Goal: Task Accomplishment & Management: Complete application form

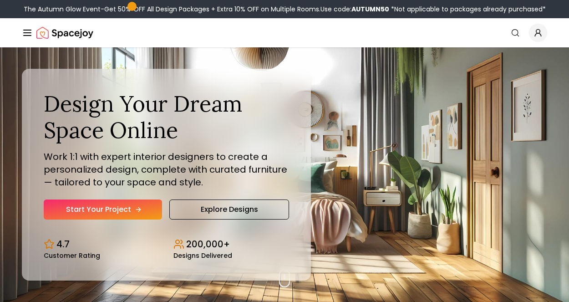
click at [113, 207] on link "Start Your Project" at bounding box center [103, 210] width 118 height 20
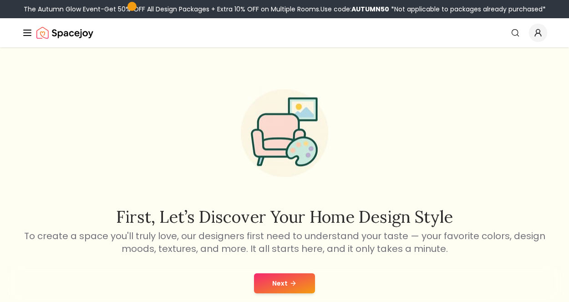
click at [301, 284] on button "Next" at bounding box center [284, 283] width 61 height 20
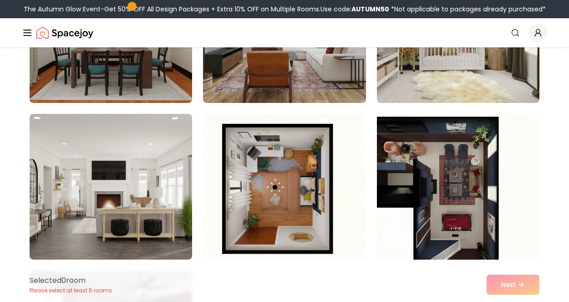
scroll to position [1893, 0]
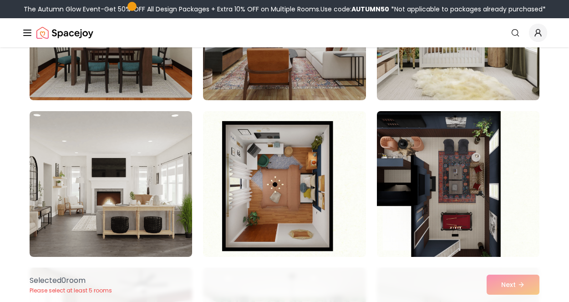
click at [491, 146] on img at bounding box center [458, 183] width 171 height 153
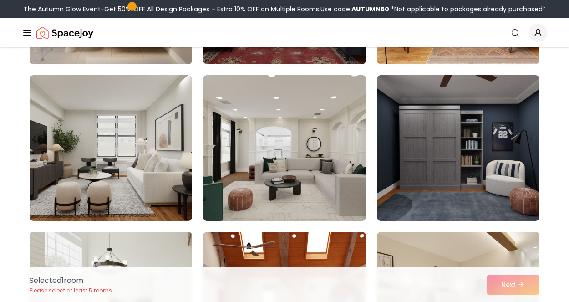
scroll to position [3186, 0]
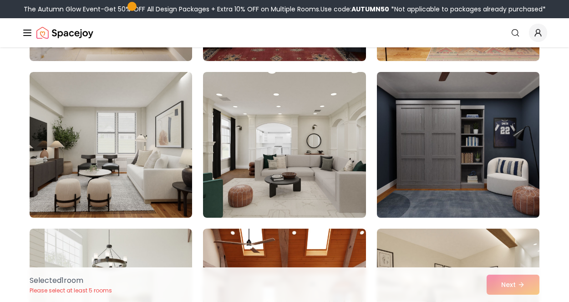
click at [517, 173] on img at bounding box center [458, 144] width 171 height 153
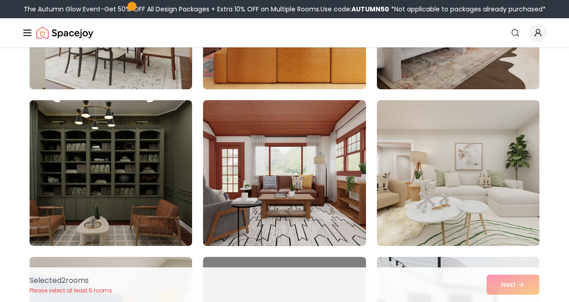
scroll to position [3476, 0]
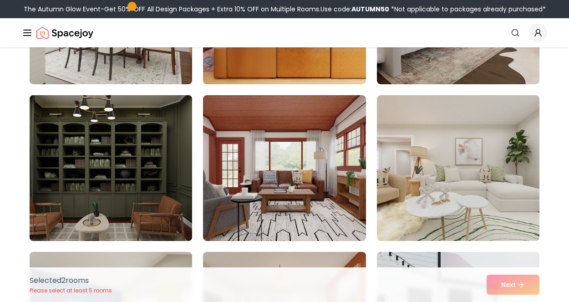
click at [175, 155] on img at bounding box center [111, 168] width 171 height 153
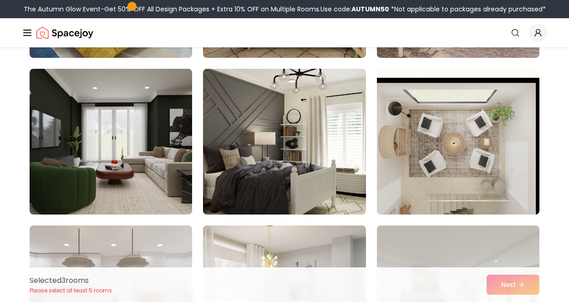
scroll to position [3816, 0]
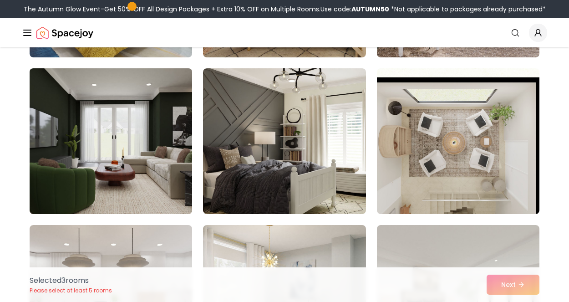
click at [155, 96] on img at bounding box center [111, 141] width 171 height 153
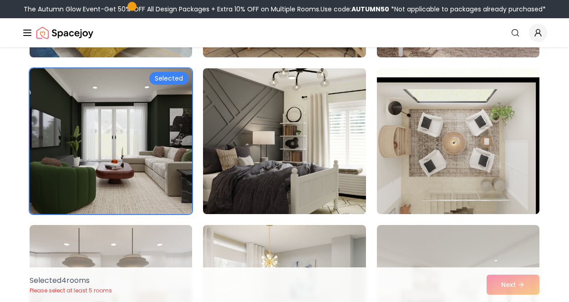
click at [312, 97] on img at bounding box center [284, 141] width 171 height 153
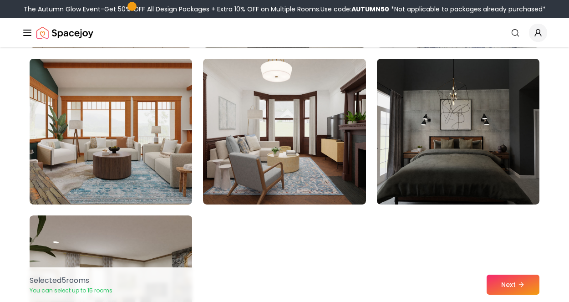
scroll to position [5080, 0]
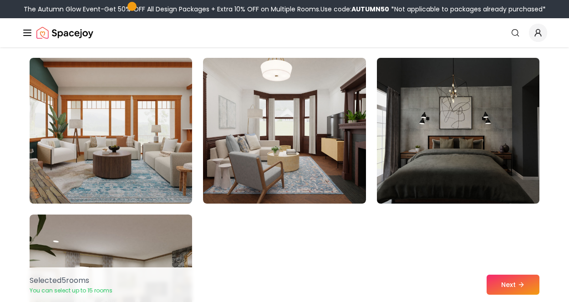
click at [509, 150] on img at bounding box center [458, 130] width 171 height 153
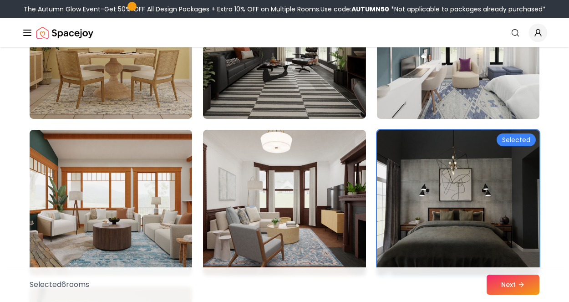
scroll to position [4998, 0]
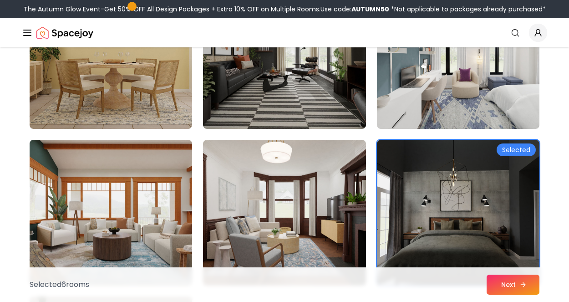
click at [515, 284] on button "Next" at bounding box center [513, 285] width 53 height 20
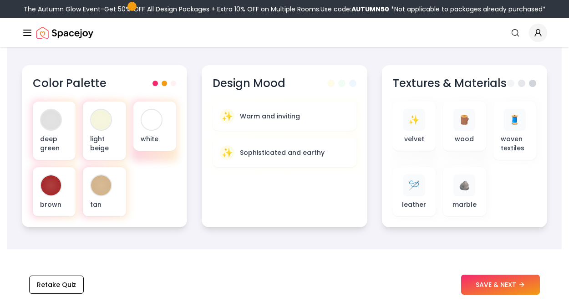
scroll to position [335, 0]
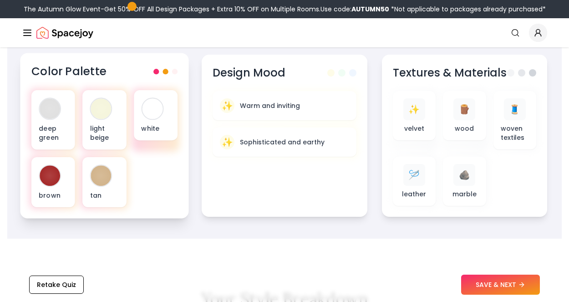
click at [87, 70] on h3 "Color Palette" at bounding box center [68, 71] width 75 height 15
click at [153, 160] on div "deep green light beige white brown tan" at bounding box center [104, 148] width 147 height 117
click at [167, 190] on div "deep green light beige white brown tan" at bounding box center [104, 148] width 147 height 117
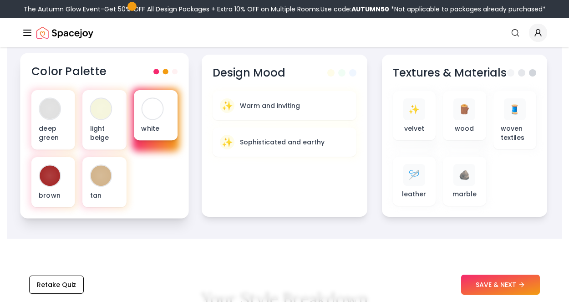
click at [161, 130] on p "white" at bounding box center [155, 127] width 29 height 9
click at [146, 138] on div "white" at bounding box center [156, 115] width 44 height 50
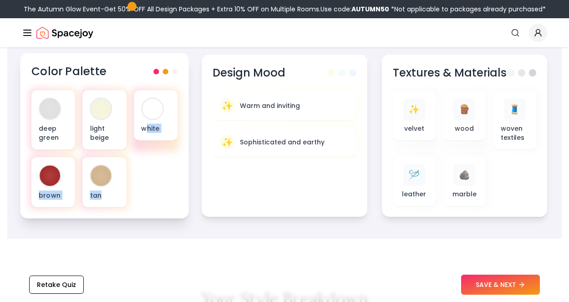
drag, startPoint x: 146, startPoint y: 138, endPoint x: 162, endPoint y: 218, distance: 81.6
click at [162, 218] on div "Color Palette deep green light beige white brown tan" at bounding box center [104, 135] width 169 height 165
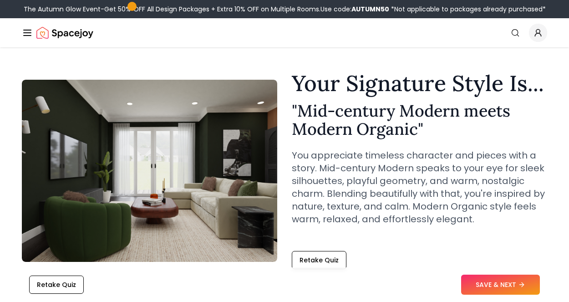
scroll to position [0, 0]
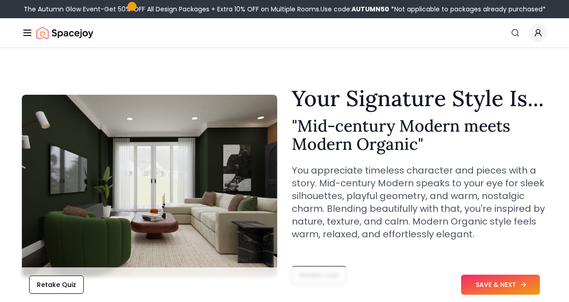
click at [497, 281] on button "SAVE & NEXT" at bounding box center [500, 285] width 79 height 20
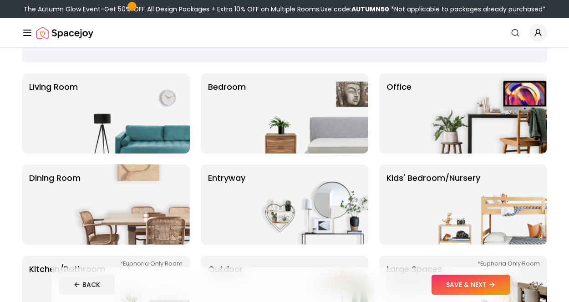
scroll to position [55, 0]
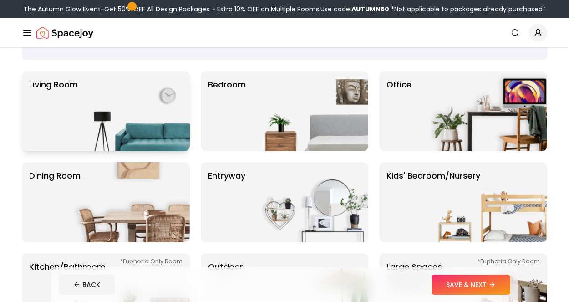
click at [162, 117] on img at bounding box center [131, 111] width 117 height 80
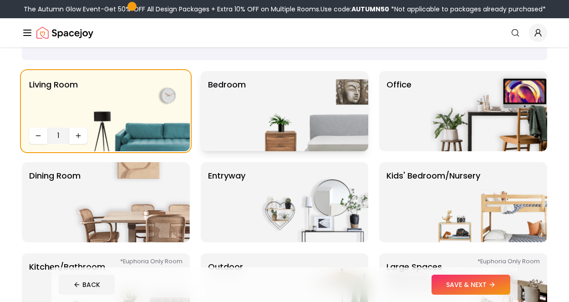
click at [266, 93] on img at bounding box center [310, 111] width 117 height 80
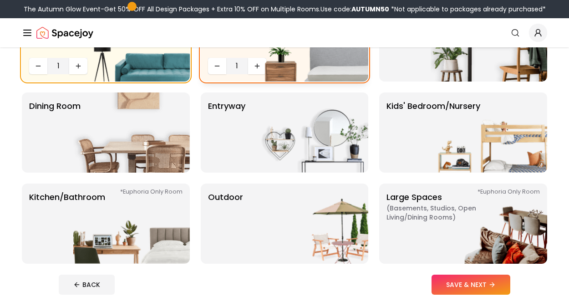
scroll to position [130, 0]
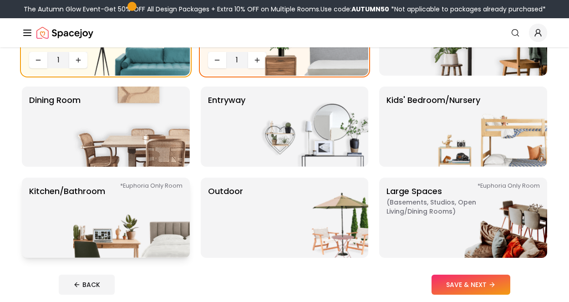
click at [157, 230] on img at bounding box center [131, 218] width 117 height 80
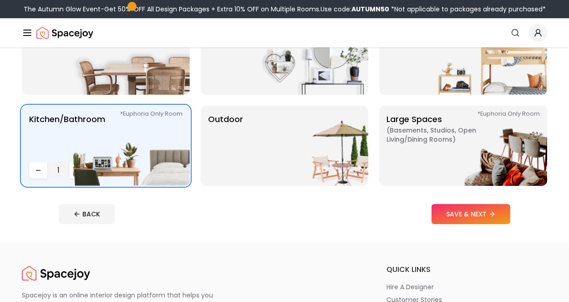
scroll to position [203, 0]
click at [452, 211] on button "SAVE & NEXT" at bounding box center [471, 214] width 79 height 20
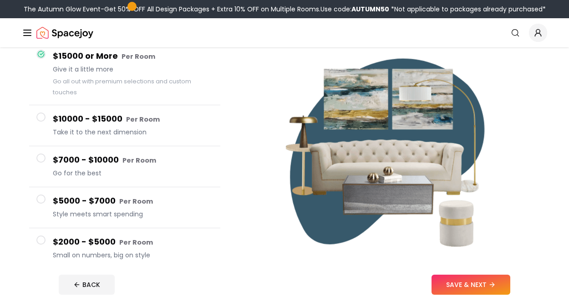
scroll to position [91, 0]
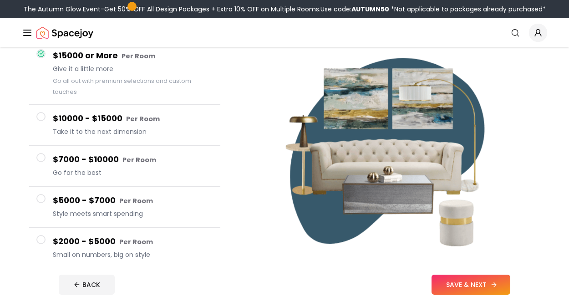
click at [490, 277] on button "SAVE & NEXT" at bounding box center [471, 285] width 79 height 20
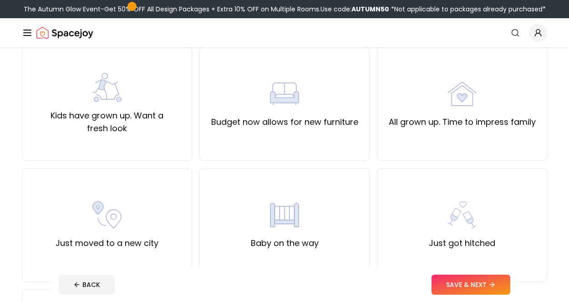
scroll to position [200, 0]
click at [471, 286] on button "SAVE & NEXT" at bounding box center [471, 285] width 79 height 20
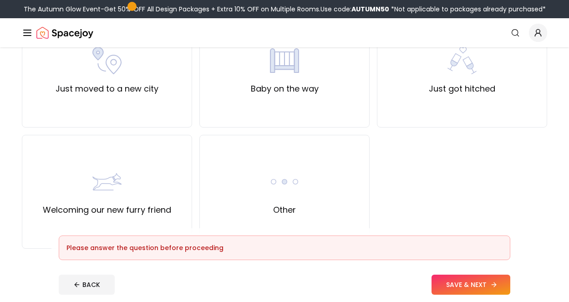
scroll to position [353, 0]
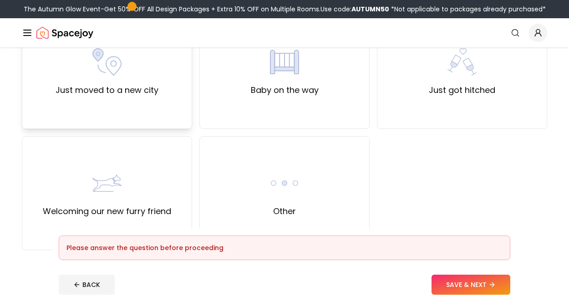
click at [163, 103] on div "Just moved to a new city" at bounding box center [107, 72] width 170 height 114
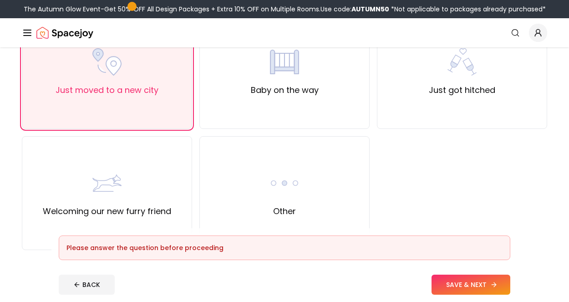
click at [471, 281] on button "SAVE & NEXT" at bounding box center [471, 285] width 79 height 20
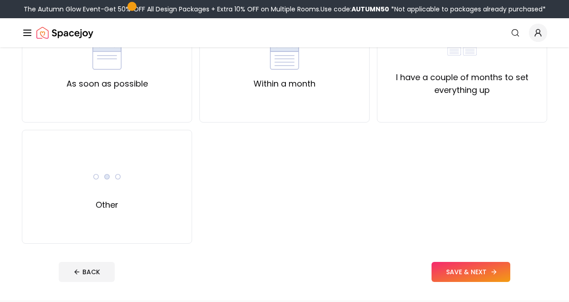
scroll to position [120, 0]
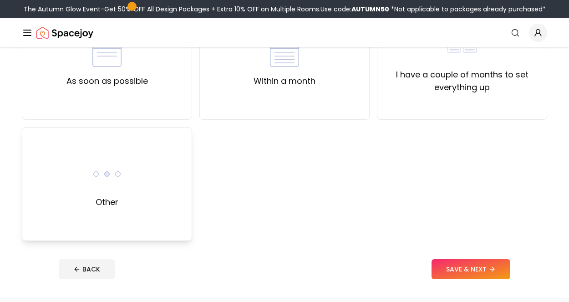
click at [183, 182] on div "Other" at bounding box center [107, 184] width 170 height 114
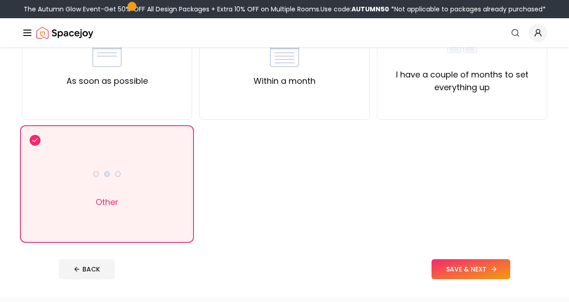
click at [485, 277] on button "SAVE & NEXT" at bounding box center [471, 269] width 79 height 20
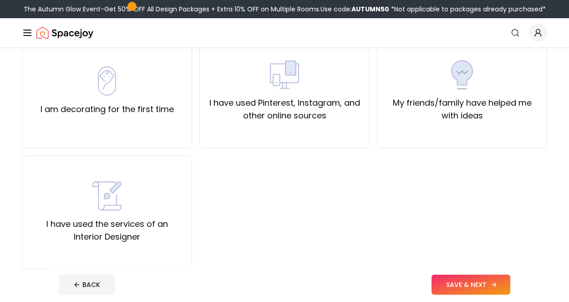
scroll to position [92, 0]
click at [478, 98] on label "My friends/family have helped me with ideas" at bounding box center [462, 109] width 155 height 26
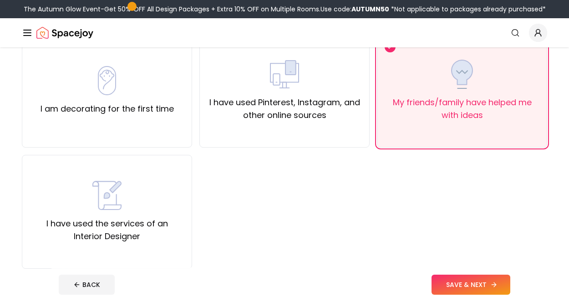
click at [482, 285] on button "SAVE & NEXT" at bounding box center [471, 285] width 79 height 20
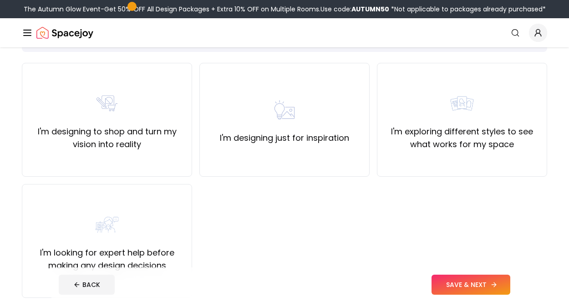
scroll to position [65, 0]
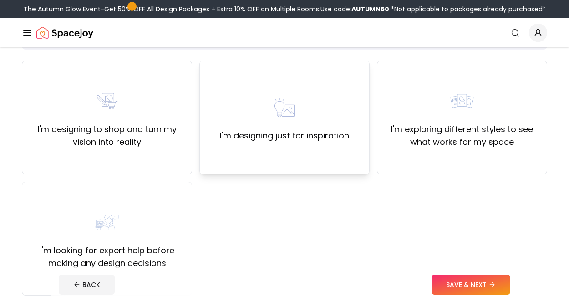
click at [320, 102] on div "I'm designing just for inspiration" at bounding box center [284, 117] width 129 height 49
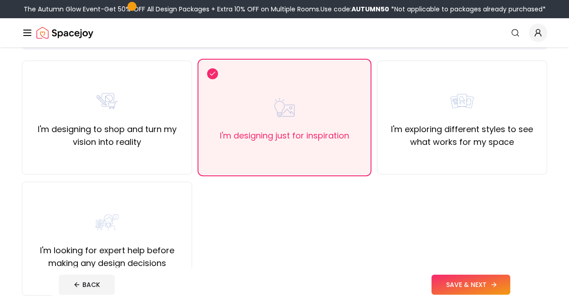
click at [477, 281] on button "SAVE & NEXT" at bounding box center [471, 285] width 79 height 20
